Goal: Check status: Check status

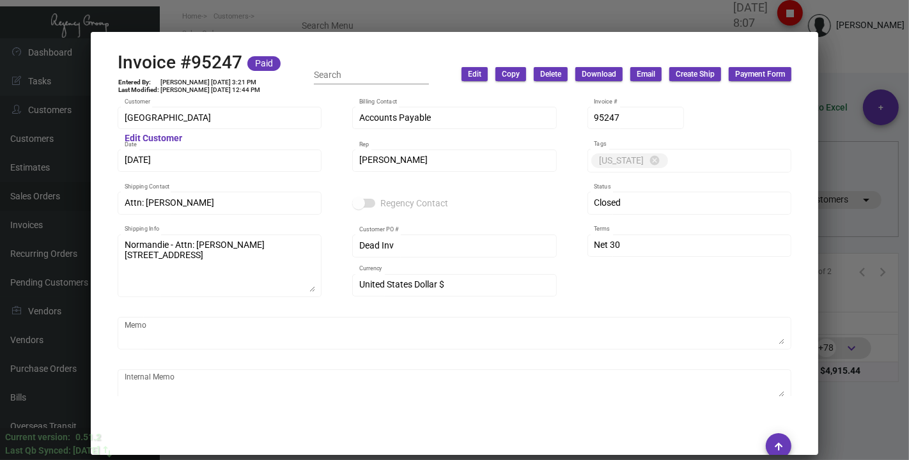
scroll to position [700, 0]
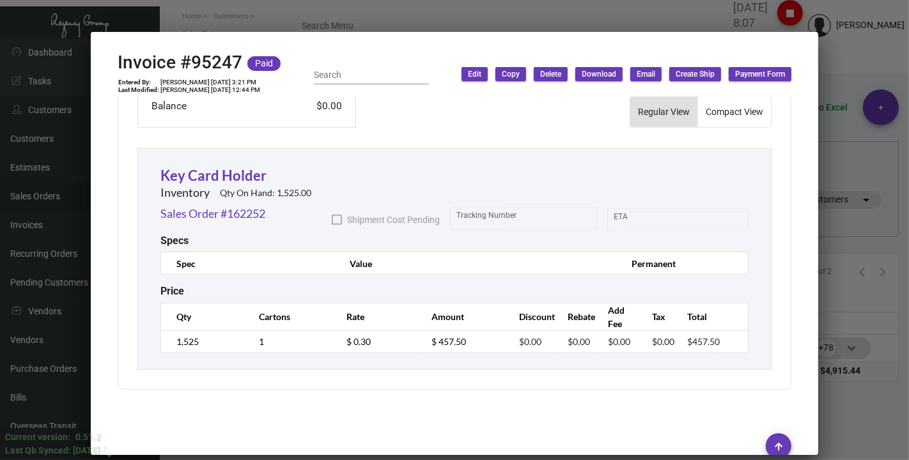
click at [252, 21] on div at bounding box center [454, 230] width 909 height 460
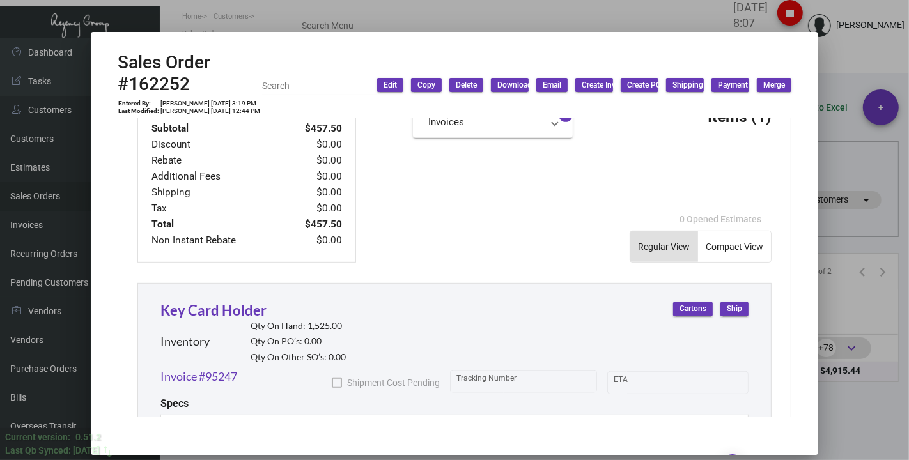
click at [176, 5] on div at bounding box center [454, 230] width 909 height 460
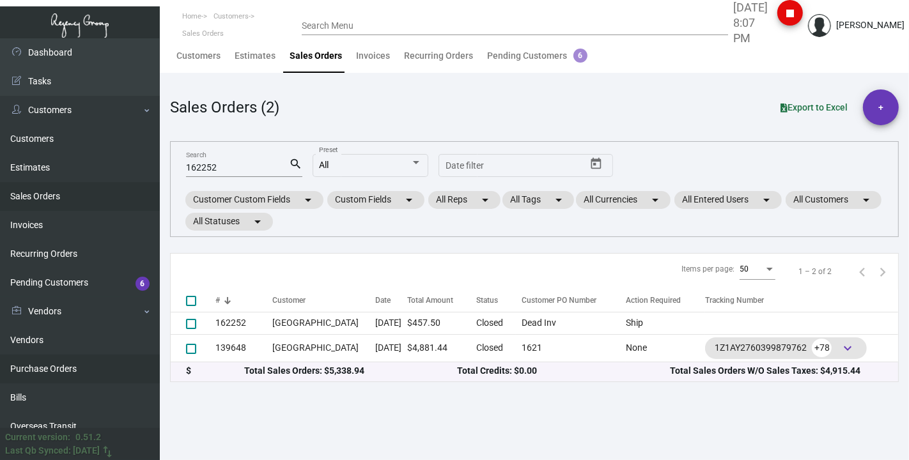
click at [33, 369] on link "Purchase Orders" at bounding box center [80, 369] width 160 height 29
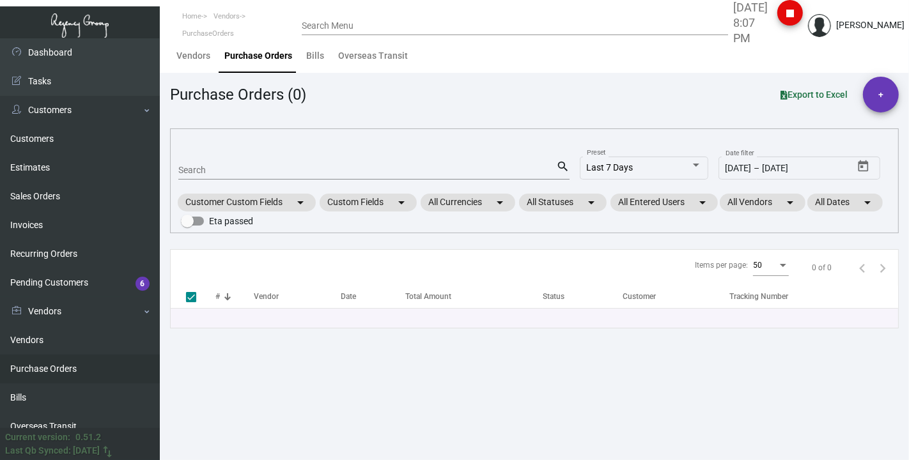
click at [205, 173] on input "Search" at bounding box center [367, 171] width 378 height 10
type input "108335"
checkbox input "false"
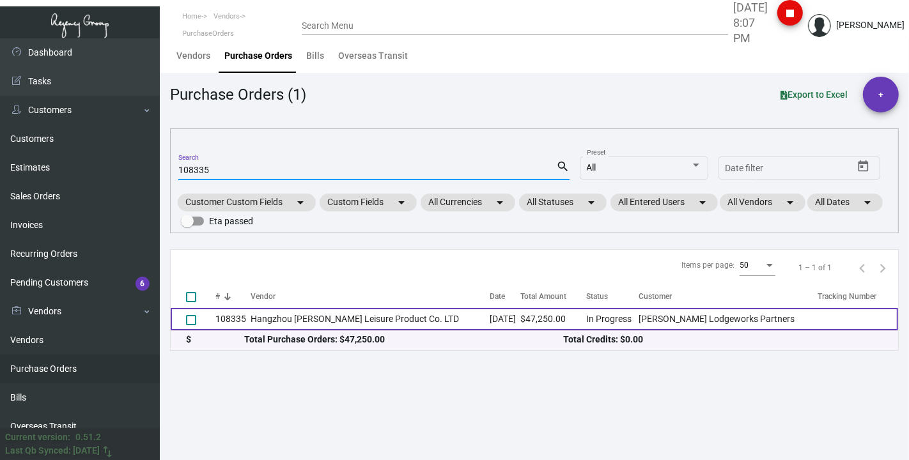
click at [285, 320] on td "Hangzhou [PERSON_NAME] Leisure Product Co. LTD" at bounding box center [370, 319] width 239 height 22
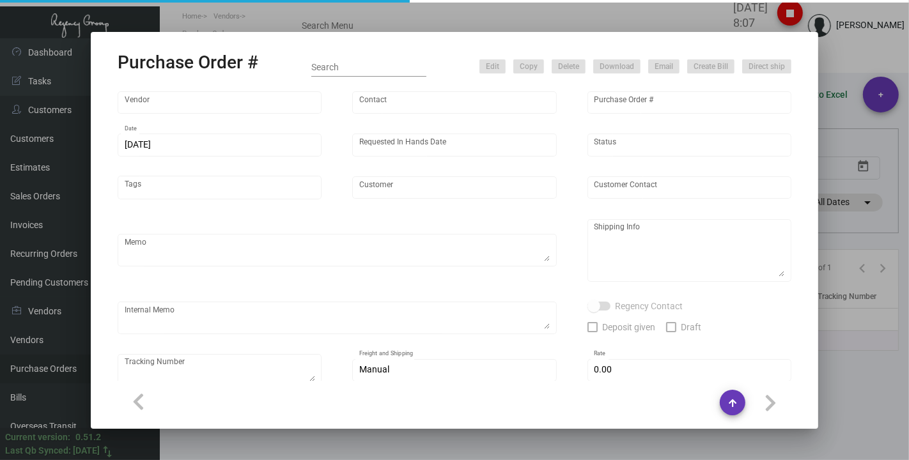
type input "Hangzhou [PERSON_NAME] Leisure Product Co. LTD"
type input "[PERSON_NAME]"
type input "108335"
type input "[DATE]"
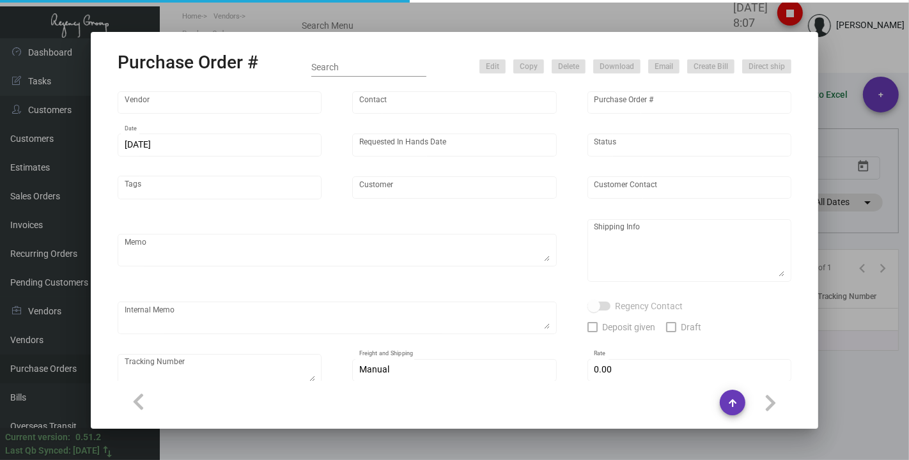
type input "[PERSON_NAME] Lodgeworks Partners"
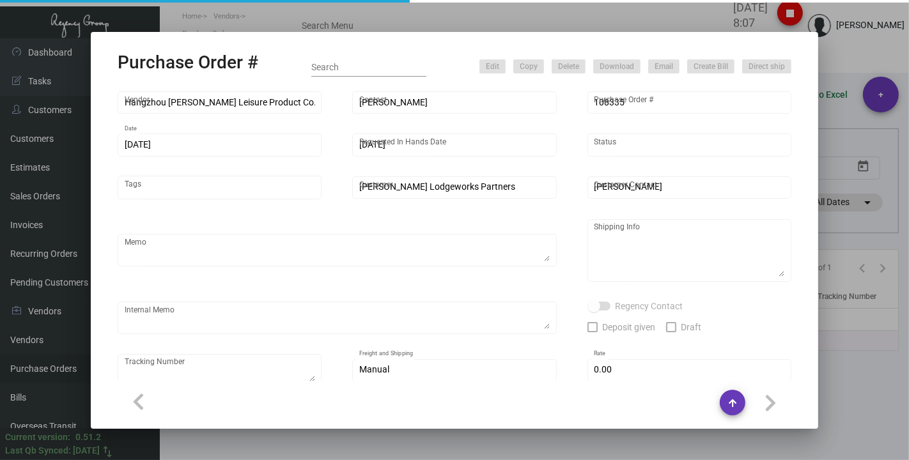
type textarea "10K per color for the first batch, rest pending shipping instruction"
type textarea "Regency Group NJ - [PERSON_NAME] [STREET_ADDRESS]"
checkbox input "true"
type input "$ 0.00"
type input "United States Dollar $"
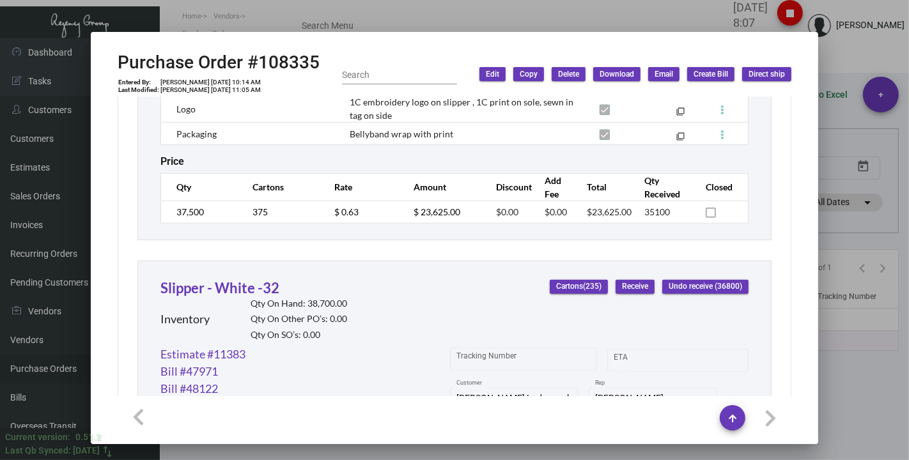
scroll to position [1015, 0]
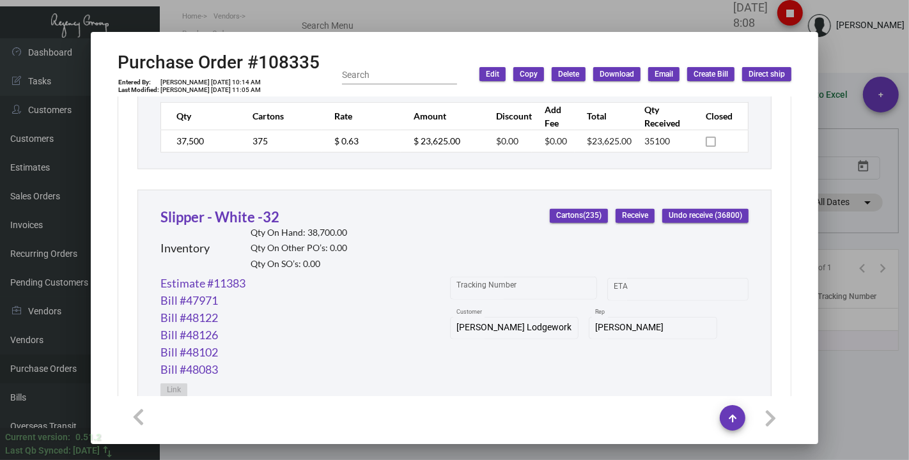
click at [191, 12] on div at bounding box center [454, 230] width 909 height 460
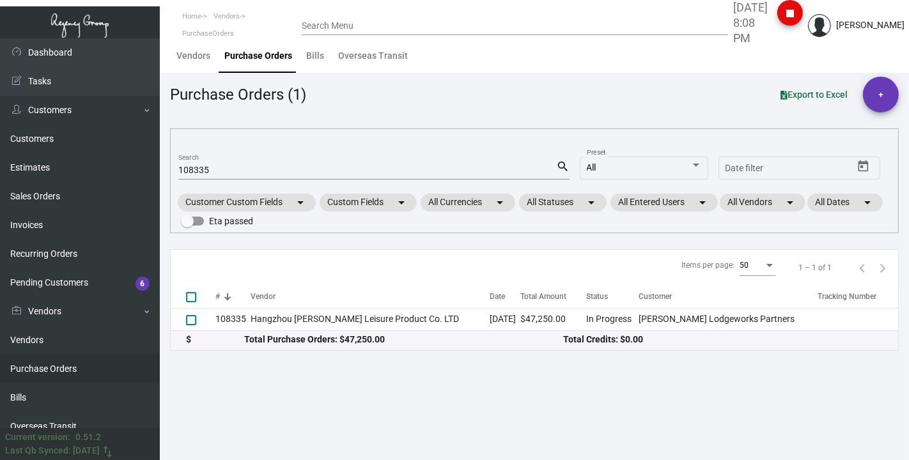
click at [238, 178] on div "108335 Search" at bounding box center [367, 170] width 378 height 20
click at [231, 173] on input "108335" at bounding box center [367, 171] width 378 height 10
paste input "7522"
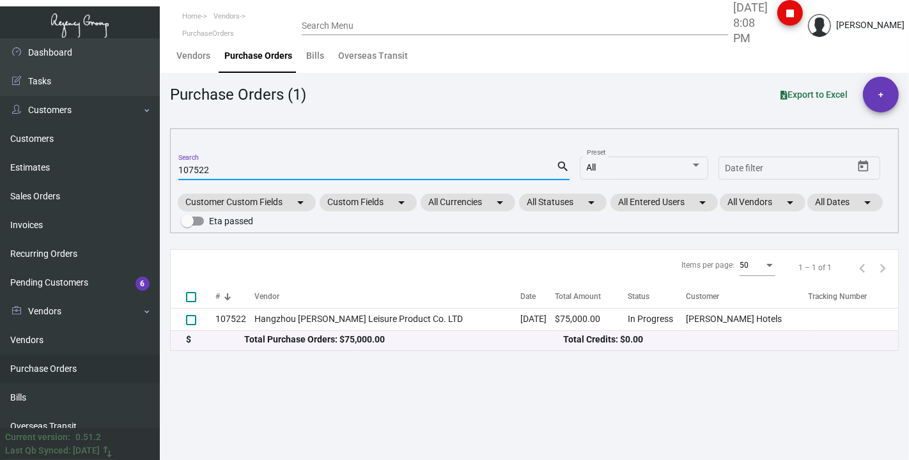
type input "107522"
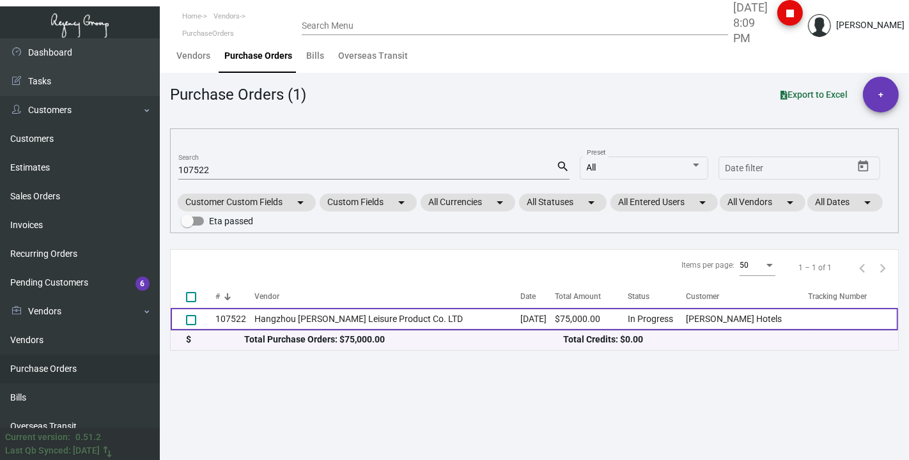
click at [269, 314] on td "Hangzhou [PERSON_NAME] Leisure Product Co. LTD" at bounding box center [388, 319] width 266 height 22
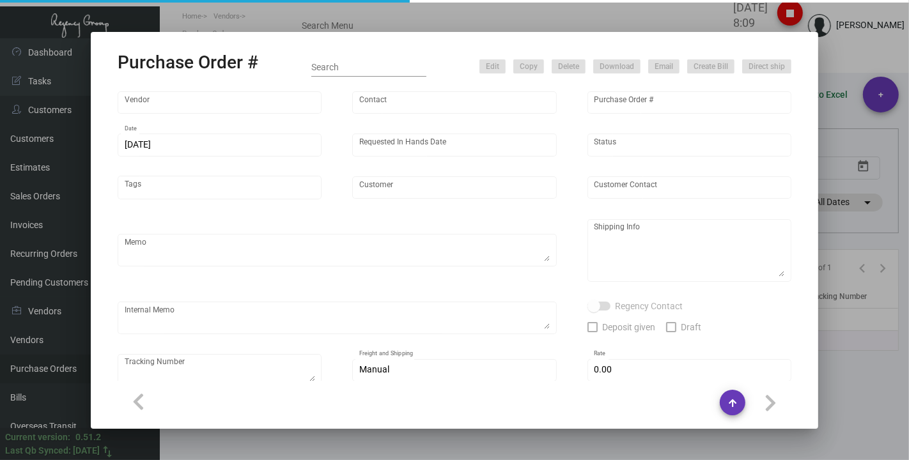
type input "Hangzhou [PERSON_NAME] Leisure Product Co. LTD"
type input "[PERSON_NAME]"
type input "107522"
type input "[DATE]"
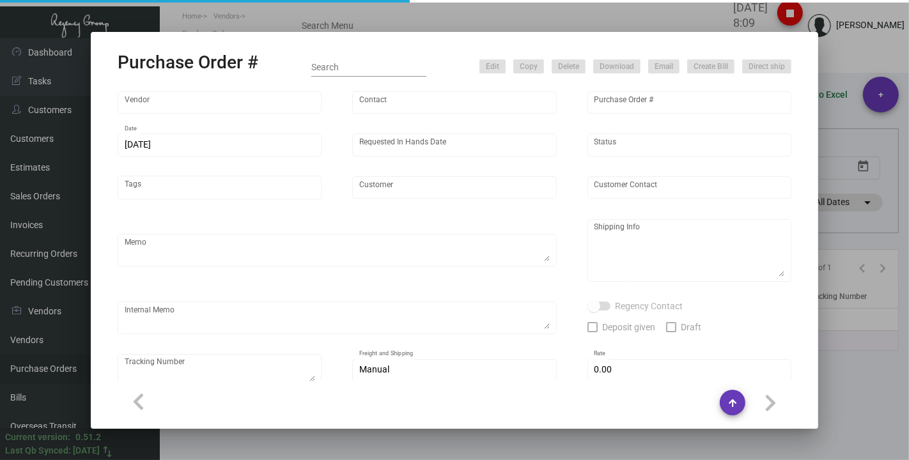
type input "[PERSON_NAME] Hotels"
type textarea "Please ship 20k once the production is complete. Boat to [GEOGRAPHIC_DATA]. For…"
type textarea "Regency Group NJ - [PERSON_NAME] [STREET_ADDRESS]"
checkbox input "true"
type input "$ 0.00"
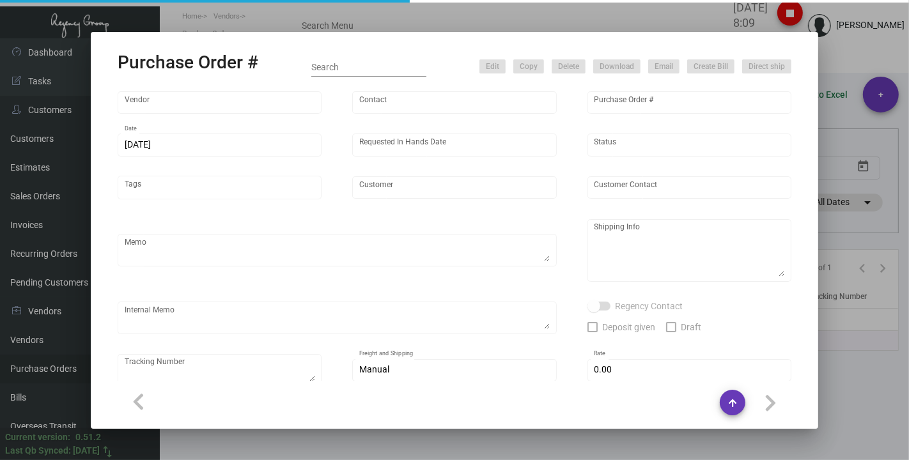
type input "United States Dollar $"
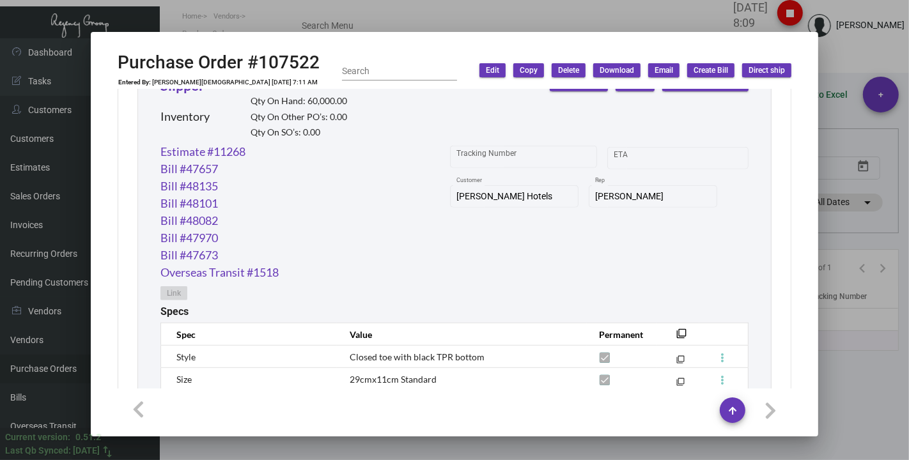
scroll to position [611, 0]
